Goal: Navigation & Orientation: Find specific page/section

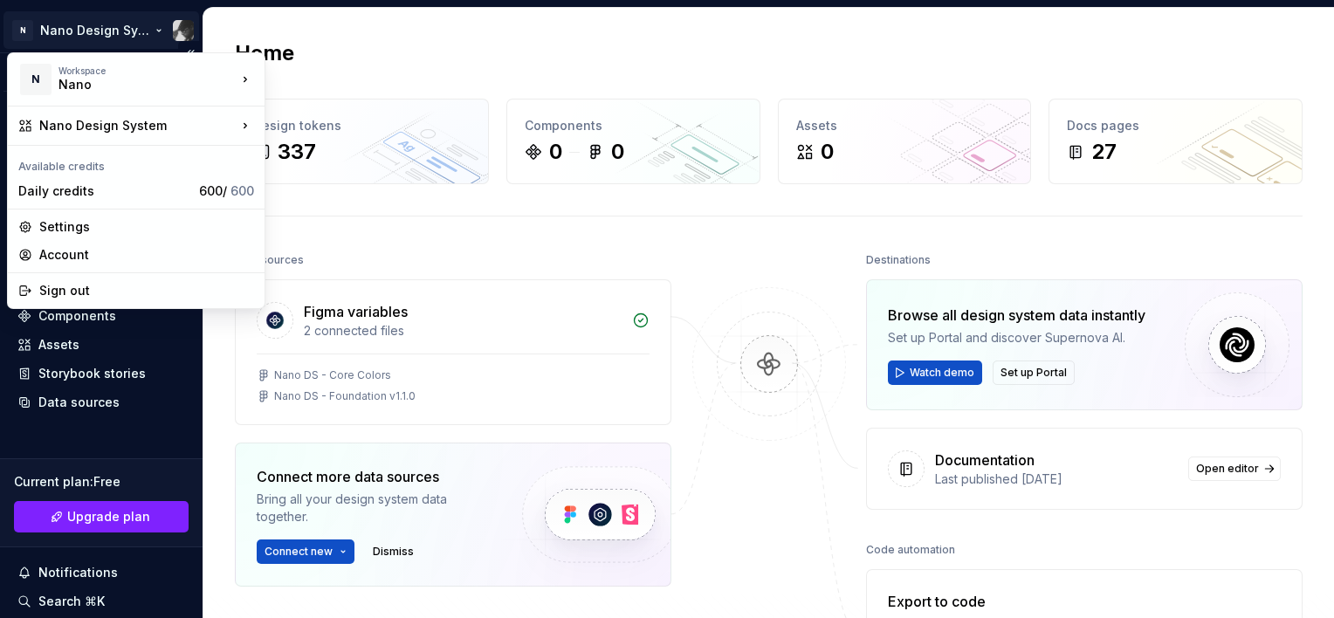
click at [137, 26] on html "N Nano Design System Version Current draft Home Documentation Analytics Code au…" at bounding box center [667, 309] width 1334 height 618
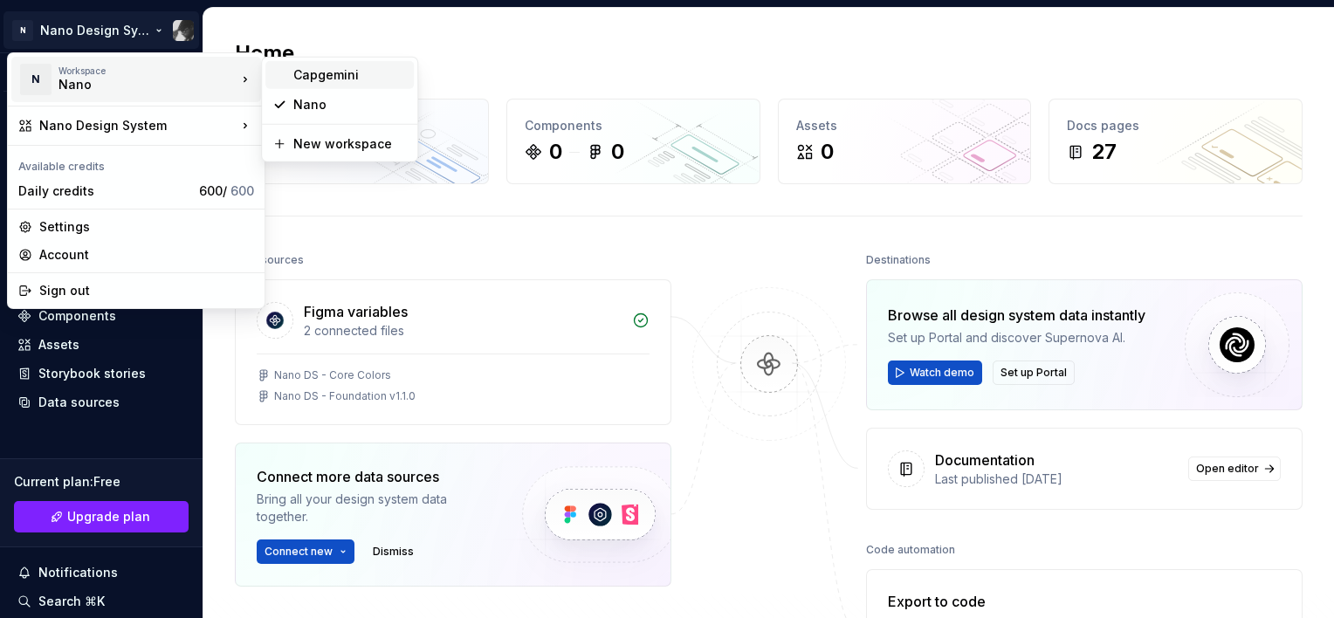
click at [328, 74] on div "Capgemini" at bounding box center [350, 74] width 114 height 17
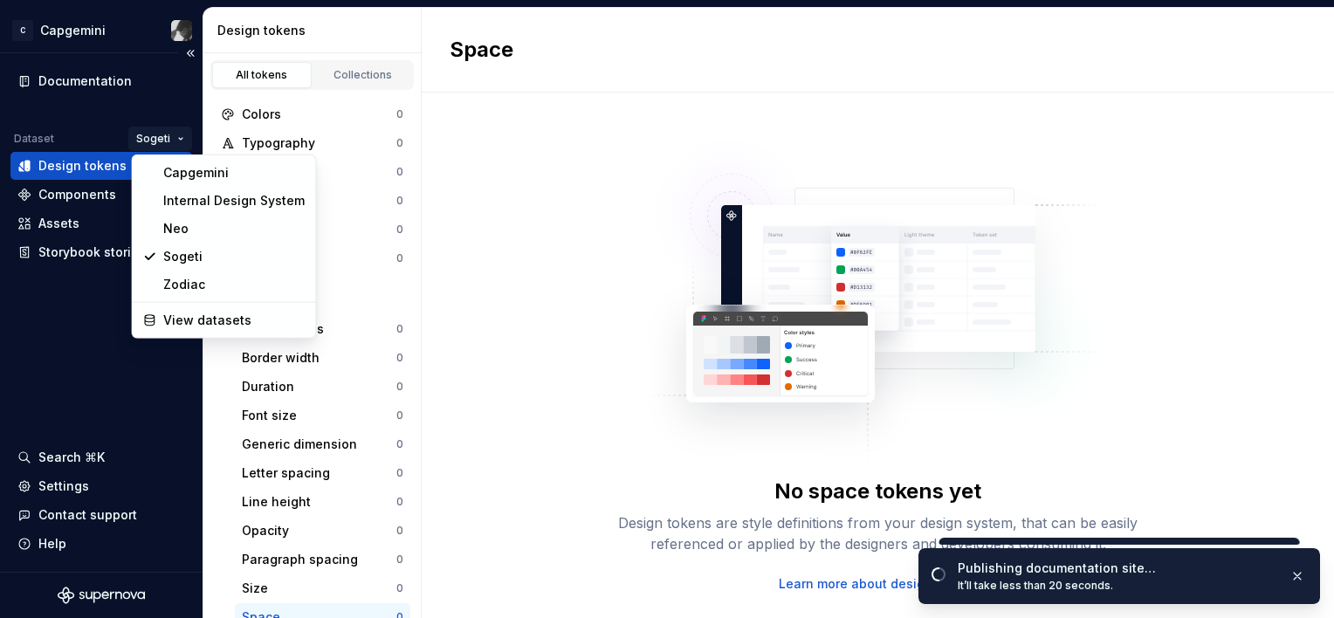
click at [153, 138] on html "C Capgemini Documentation Dataset Sogeti Design tokens Components Assets Storyb…" at bounding box center [667, 309] width 1334 height 618
click at [210, 284] on div "Zodiac" at bounding box center [233, 284] width 141 height 17
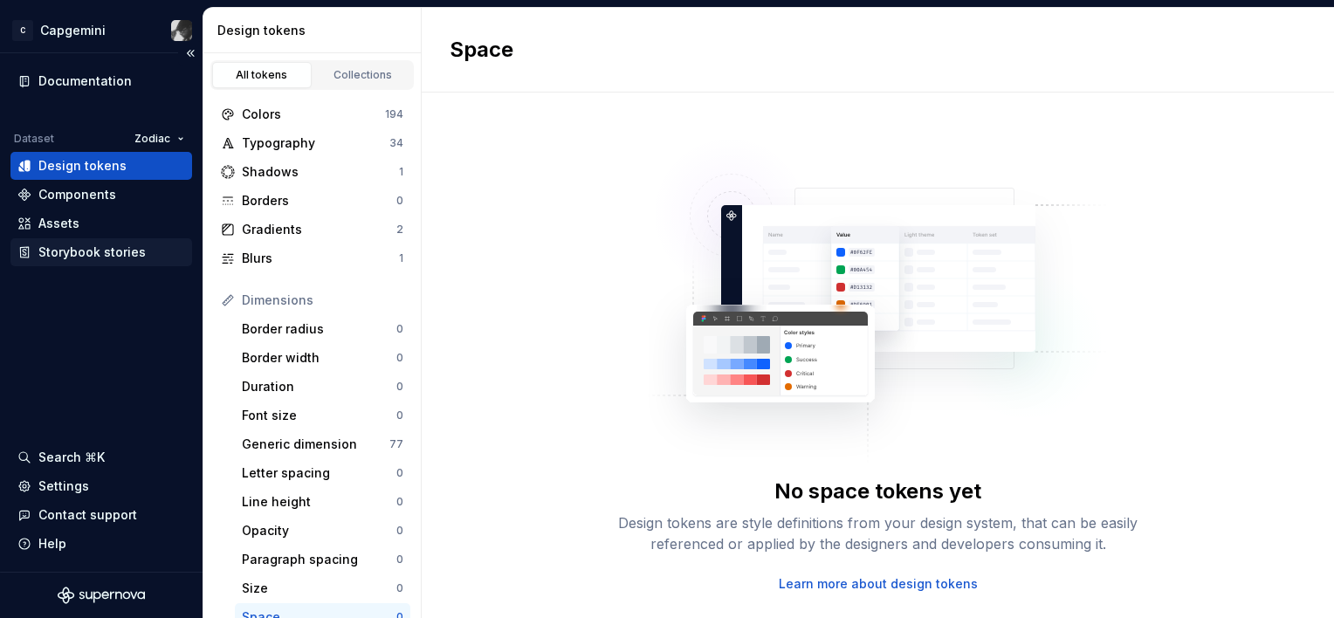
click at [89, 253] on div "Storybook stories" at bounding box center [91, 252] width 107 height 17
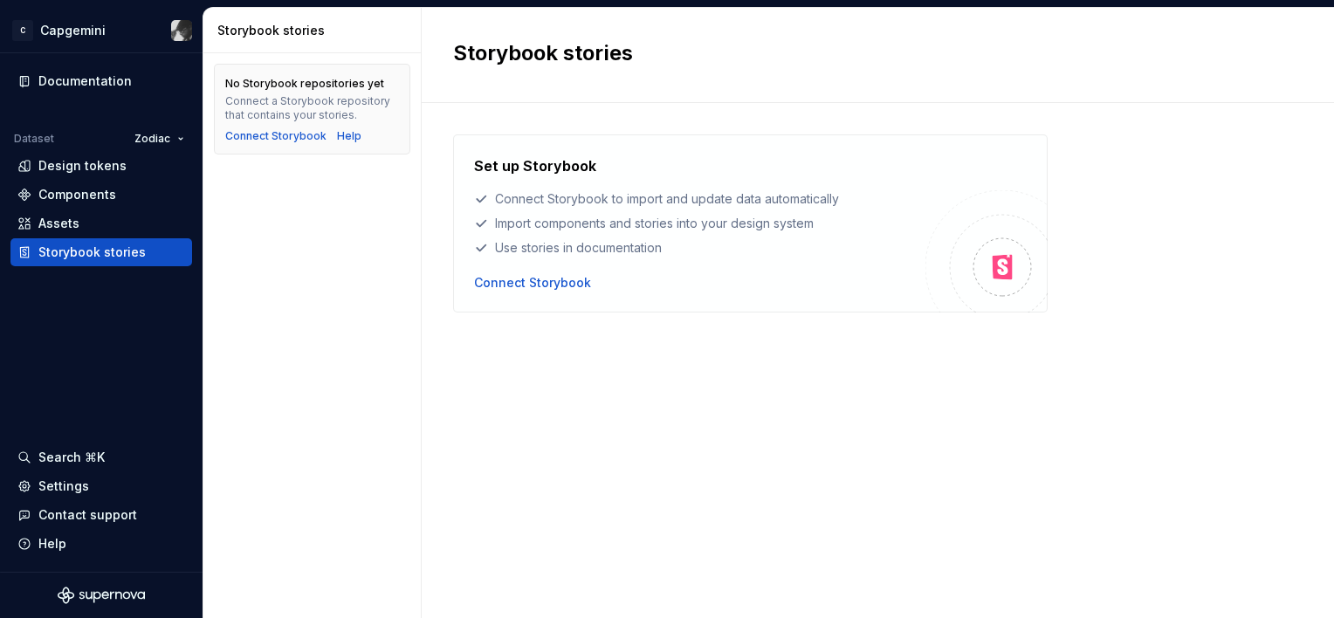
click at [800, 444] on div "Set up Storybook Connect Storybook to import and update data automatically Impo…" at bounding box center [878, 342] width 850 height 417
